Goal: Task Accomplishment & Management: Use online tool/utility

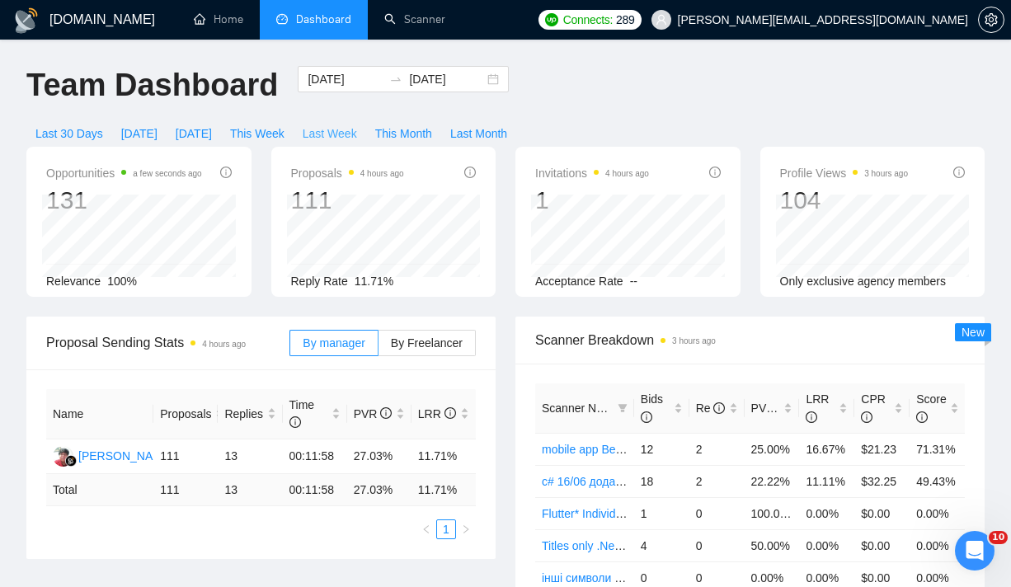
click at [336, 134] on span "Last Week" at bounding box center [330, 134] width 54 height 18
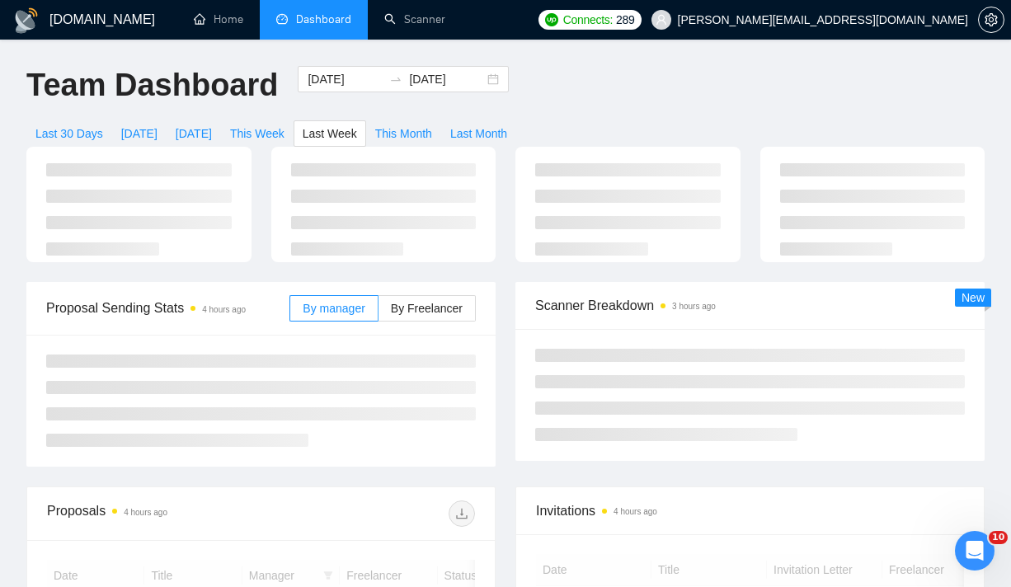
type input "[DATE]"
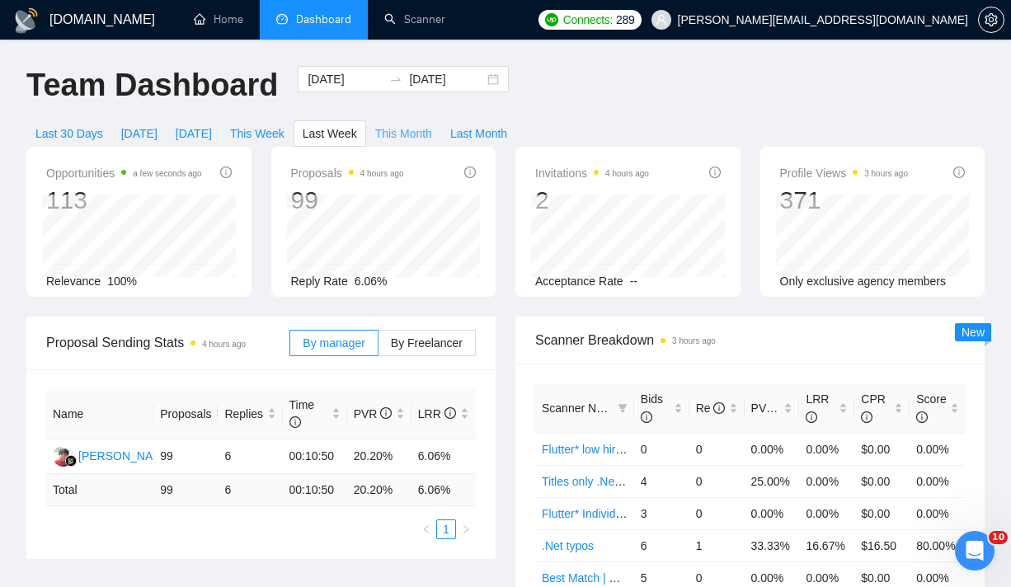
click at [398, 133] on span "This Month" at bounding box center [403, 134] width 57 height 18
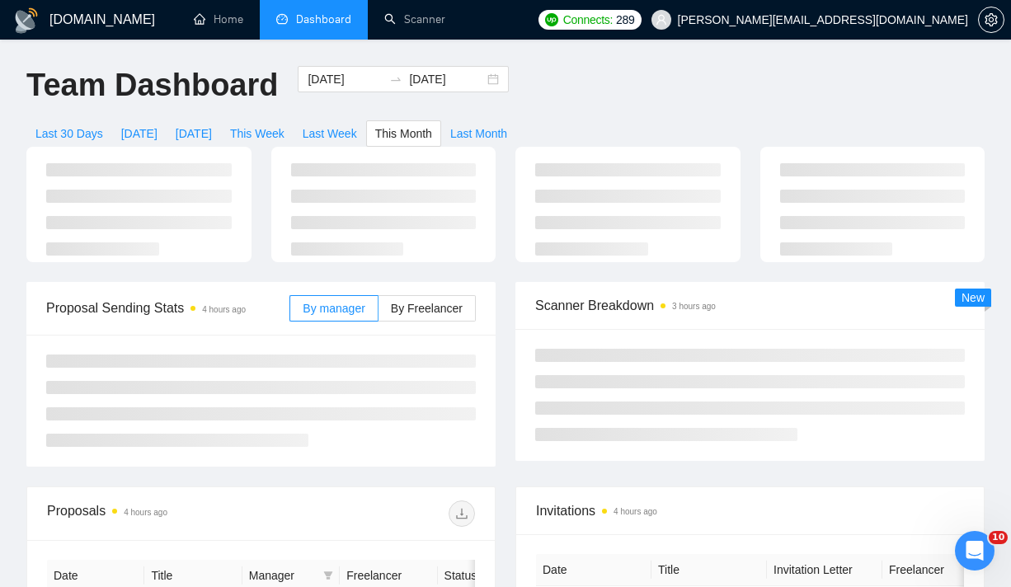
type input "[DATE]"
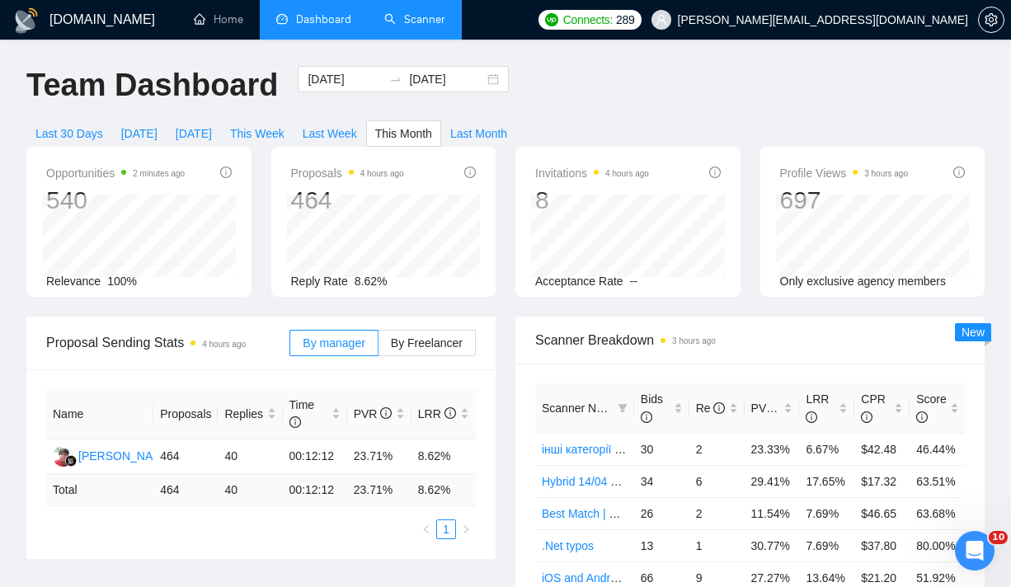
click at [418, 23] on link "Scanner" at bounding box center [414, 19] width 61 height 14
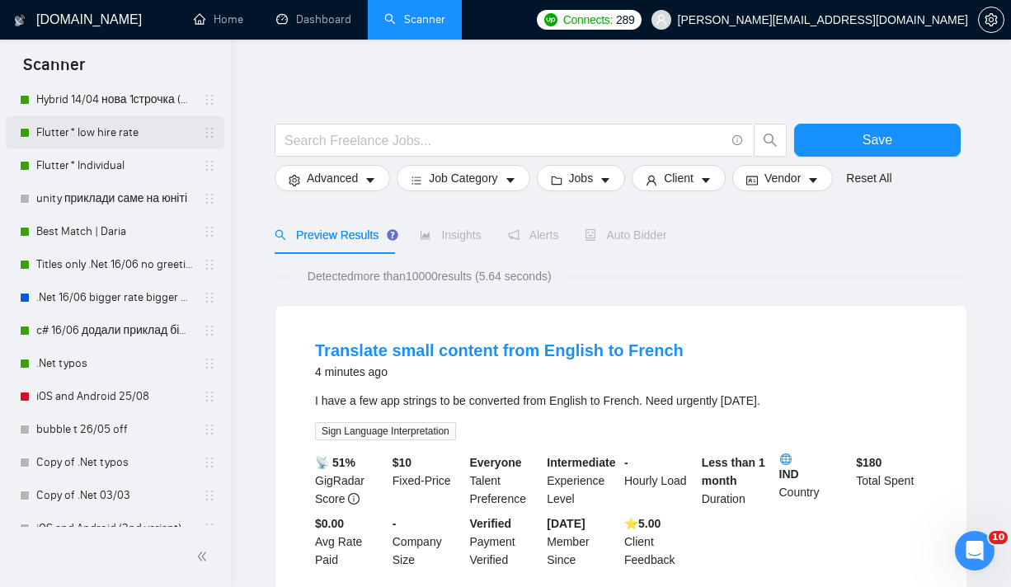
scroll to position [344, 0]
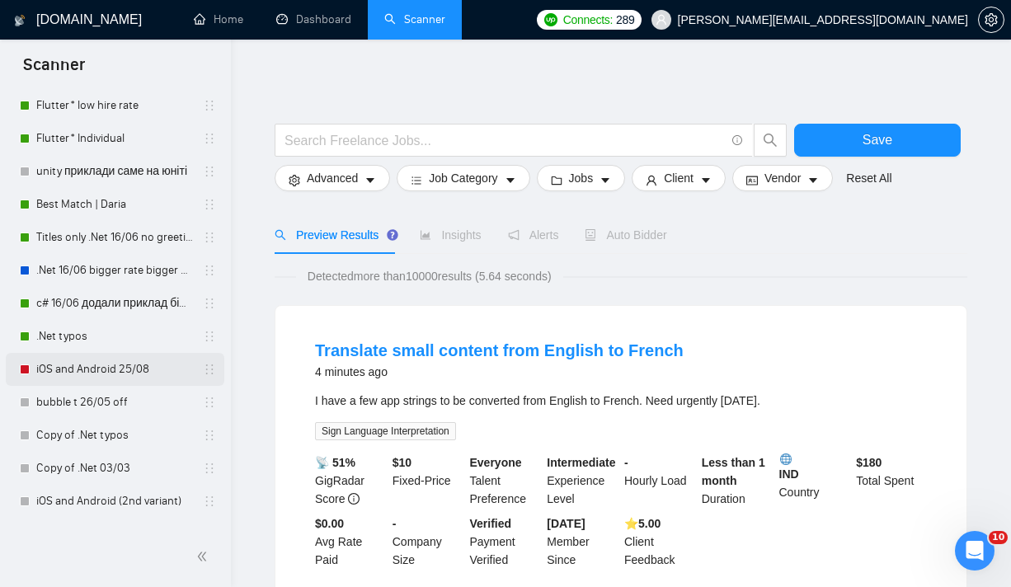
click at [120, 363] on link "iOS and Android 25/08" at bounding box center [114, 369] width 157 height 33
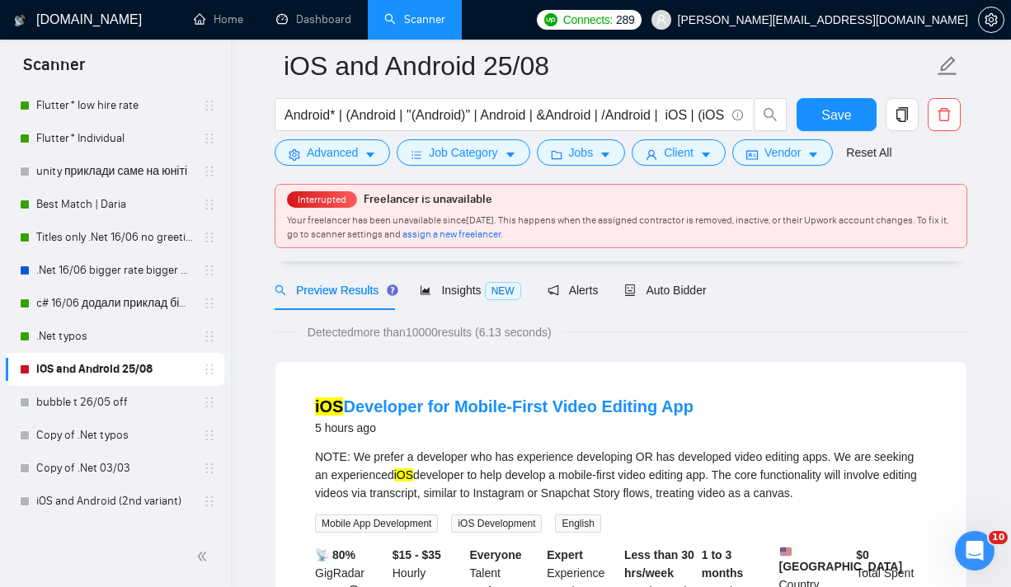
scroll to position [76, 0]
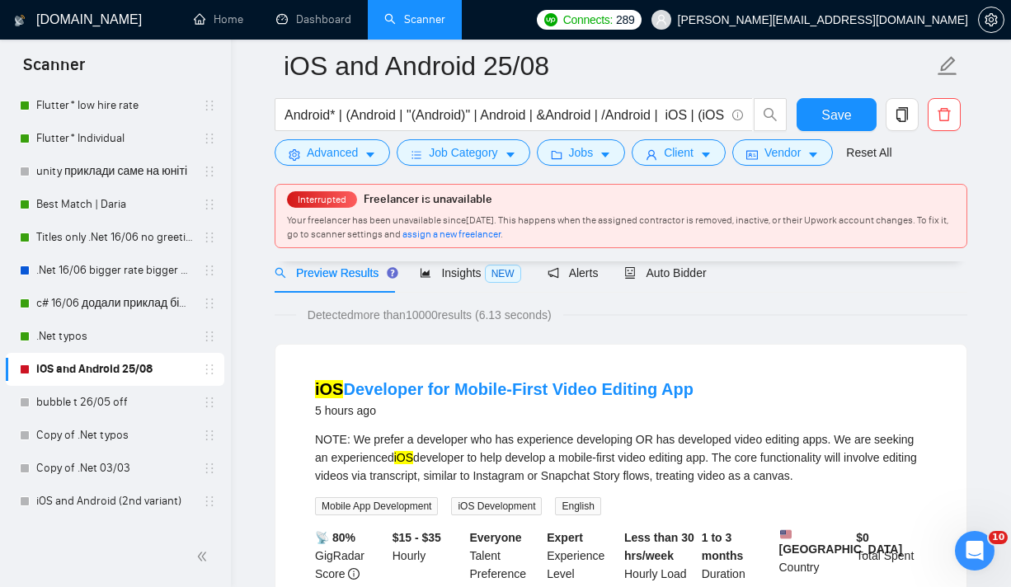
click at [501, 236] on span "assign a new freelancer" at bounding box center [451, 234] width 98 height 12
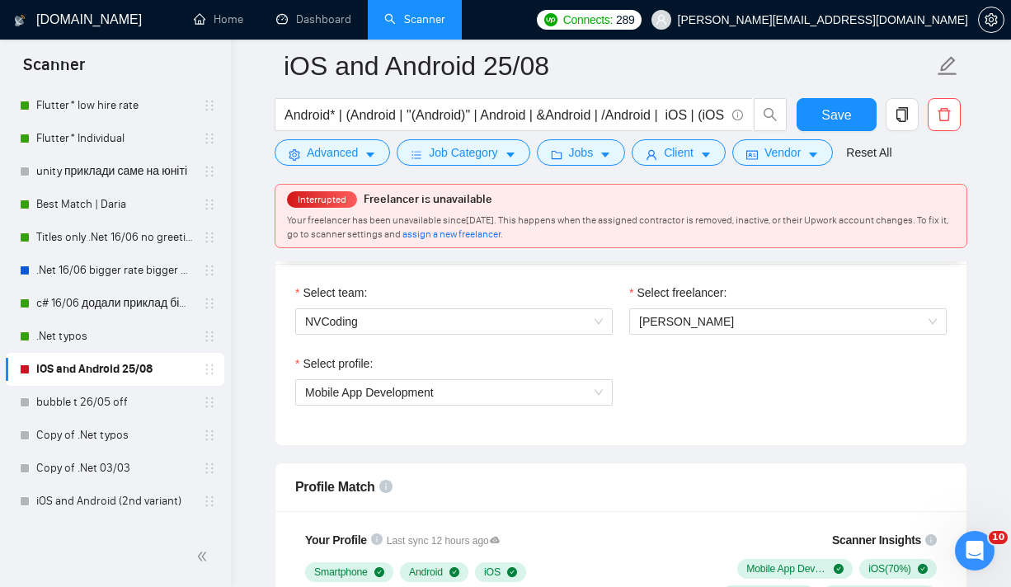
scroll to position [910, 0]
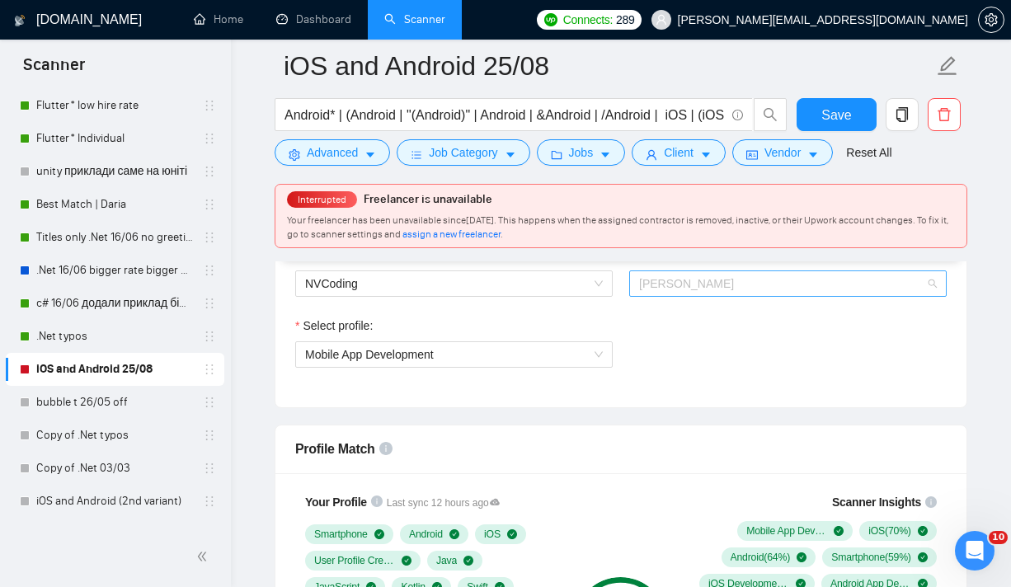
click at [781, 285] on span "[PERSON_NAME]" at bounding box center [788, 283] width 298 height 25
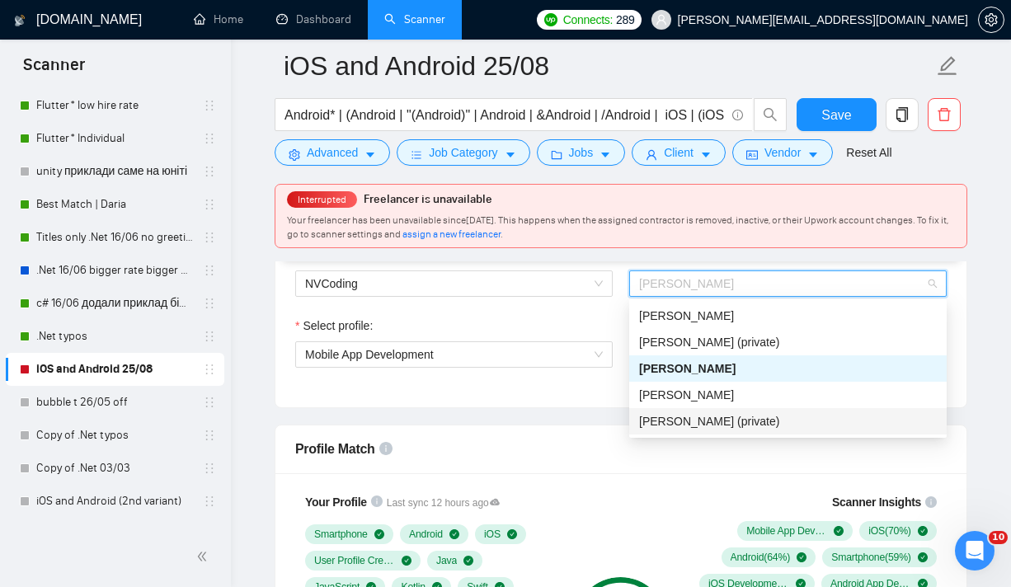
click at [711, 425] on span "[PERSON_NAME] (private)" at bounding box center [709, 421] width 140 height 13
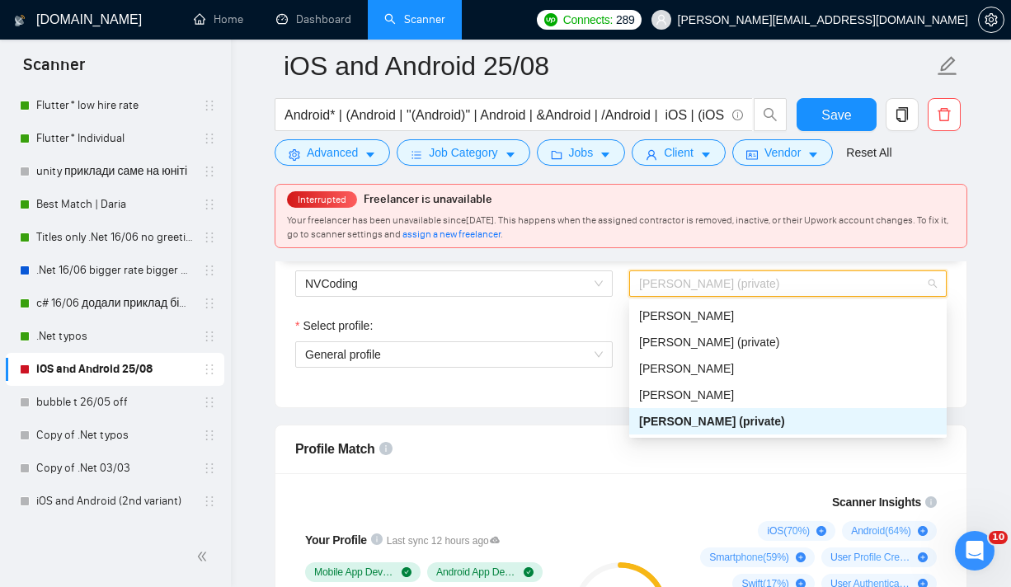
click at [782, 287] on span "[PERSON_NAME] (private)" at bounding box center [788, 283] width 298 height 25
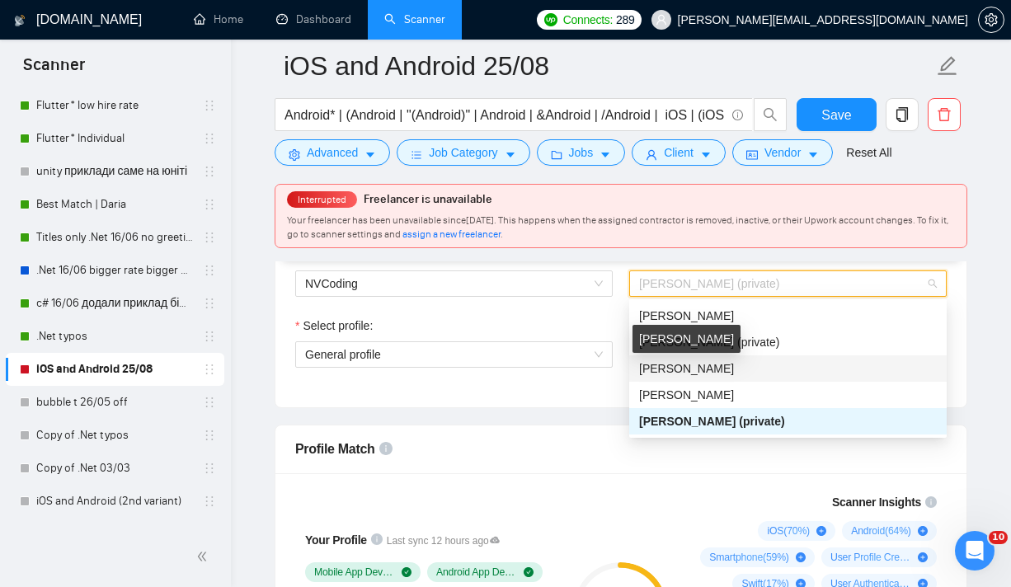
click at [734, 369] on span "[PERSON_NAME]" at bounding box center [686, 368] width 95 height 13
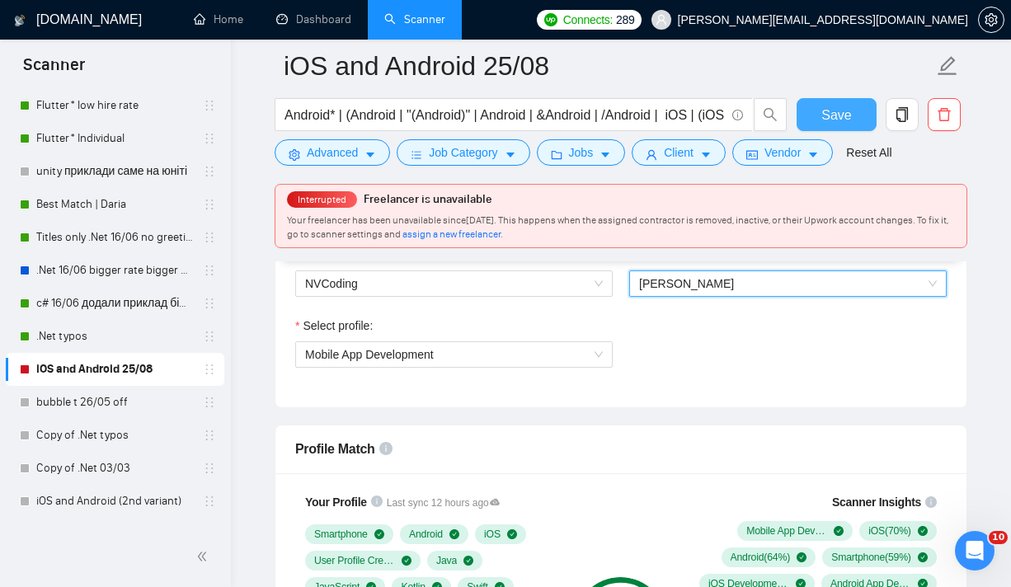
click at [840, 112] on span "Save" at bounding box center [836, 115] width 30 height 21
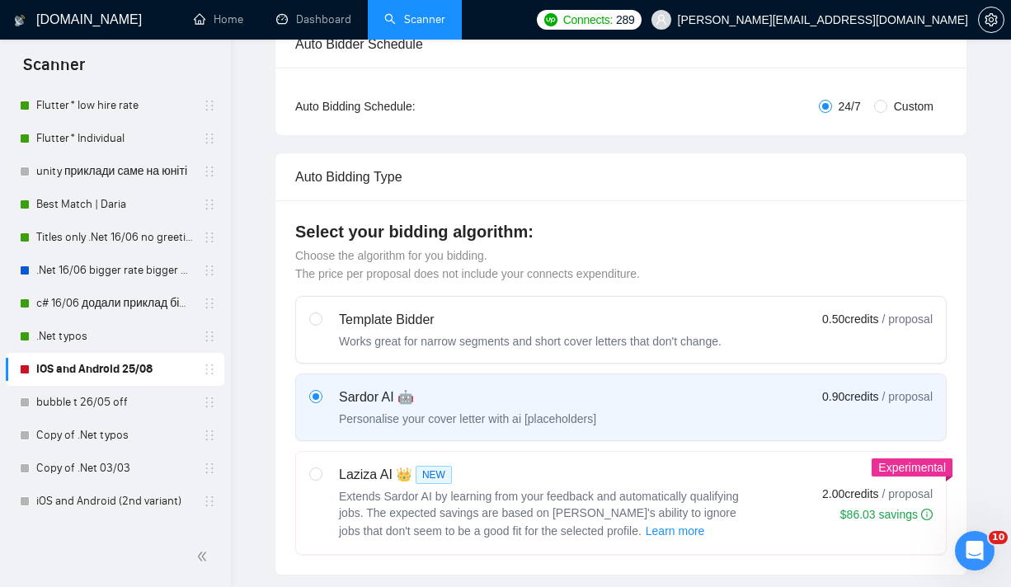
scroll to position [0, 0]
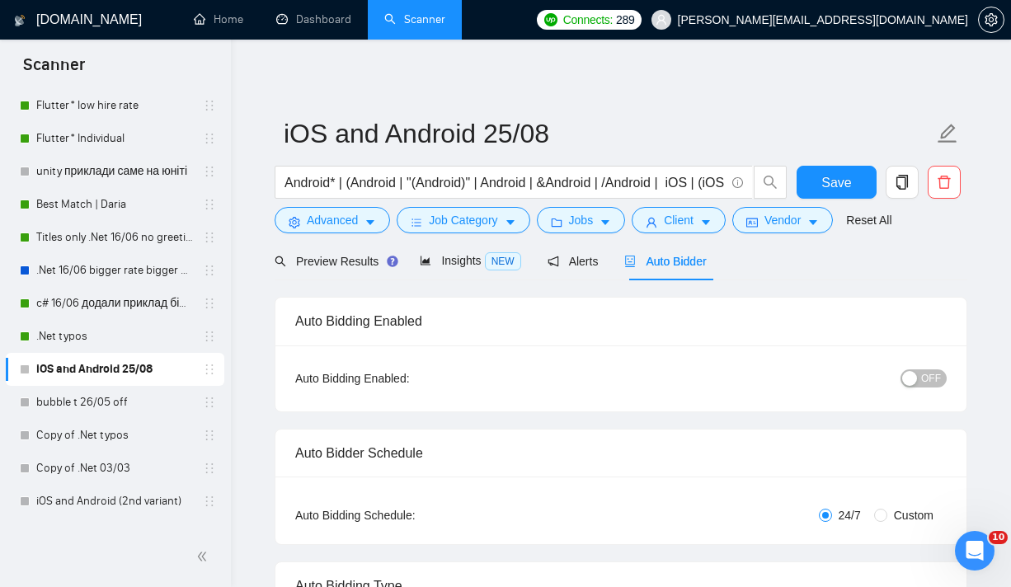
click at [921, 382] on span "OFF" at bounding box center [931, 378] width 20 height 18
click at [838, 181] on span "Save" at bounding box center [836, 182] width 30 height 21
